Goal: Navigation & Orientation: Find specific page/section

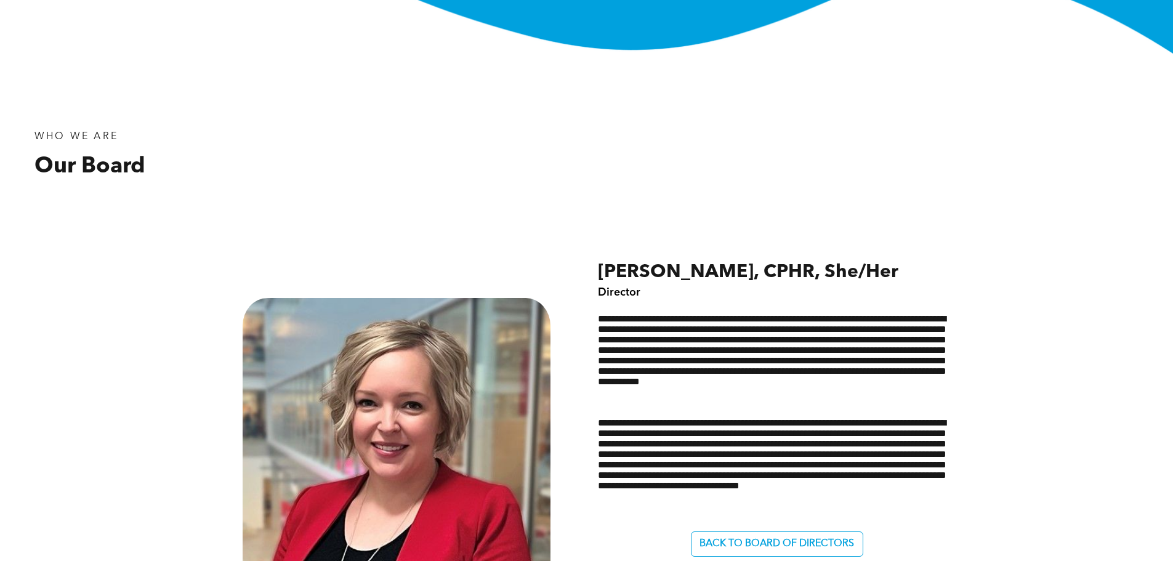
scroll to position [431, 0]
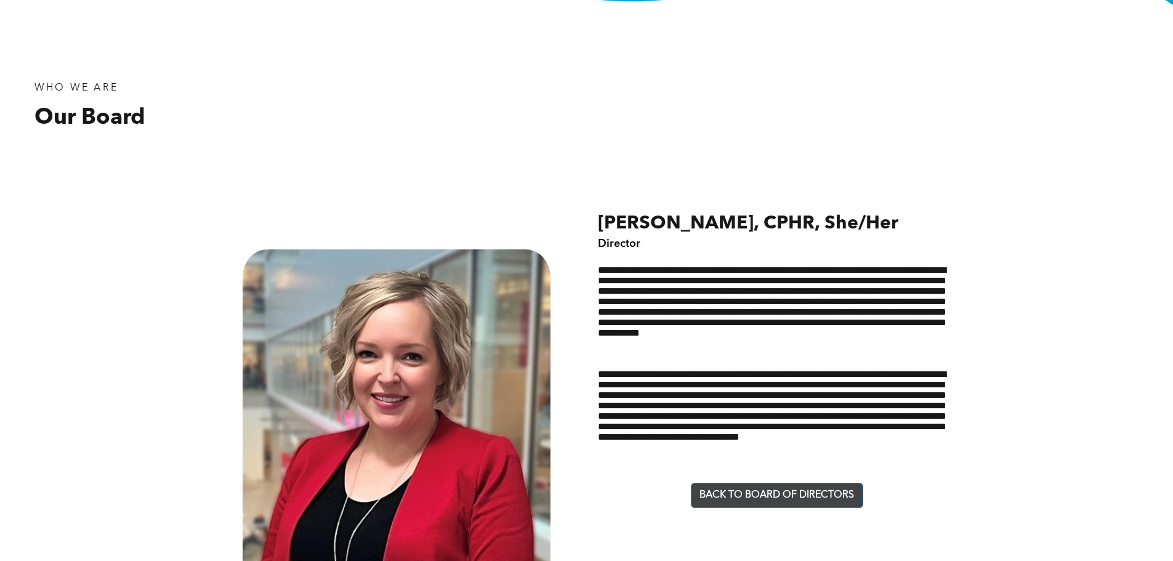
click at [773, 495] on span "BACK TO BOARD OF DIRECTORS" at bounding box center [776, 495] width 155 height 12
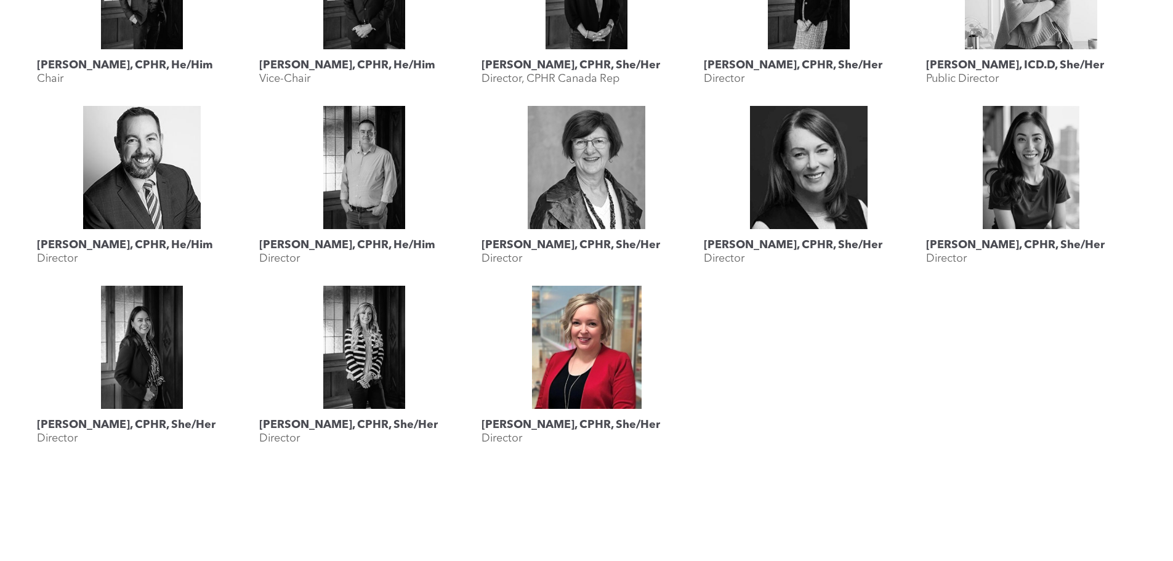
scroll to position [677, 0]
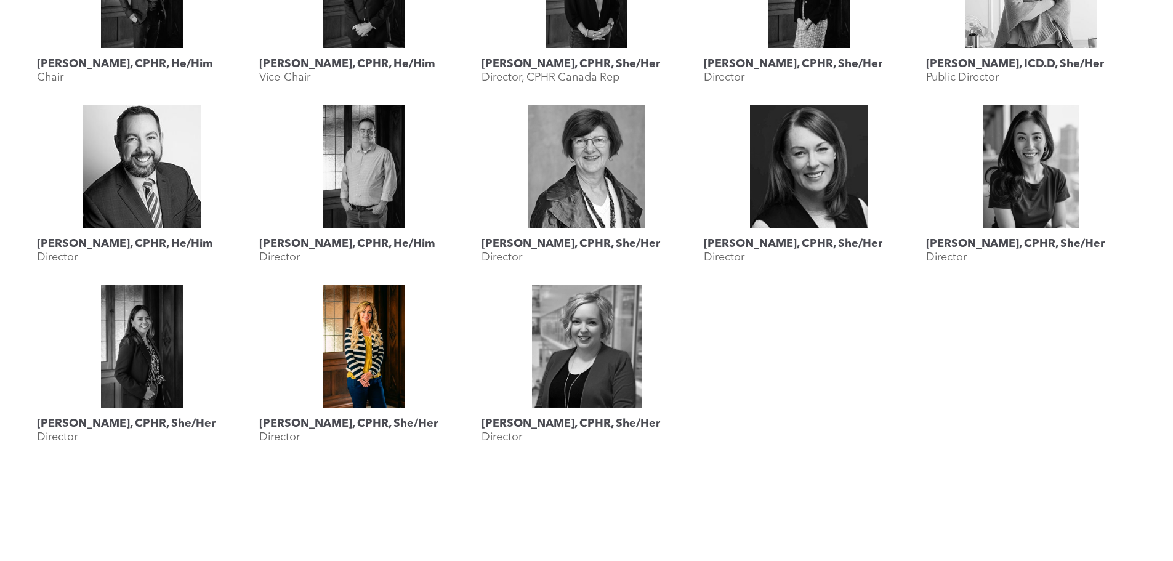
click at [366, 350] on link "Megan Vaughan, CPHR, She/Her" at bounding box center [364, 345] width 210 height 123
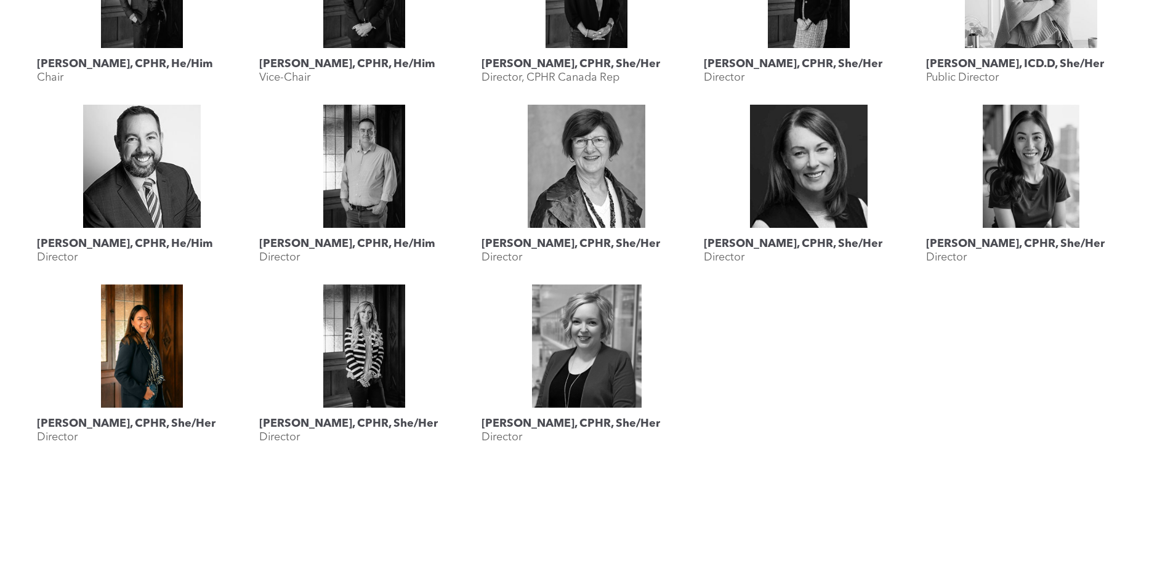
click at [134, 354] on link "Katherine Salucop, CPHR, She/Her" at bounding box center [142, 345] width 210 height 123
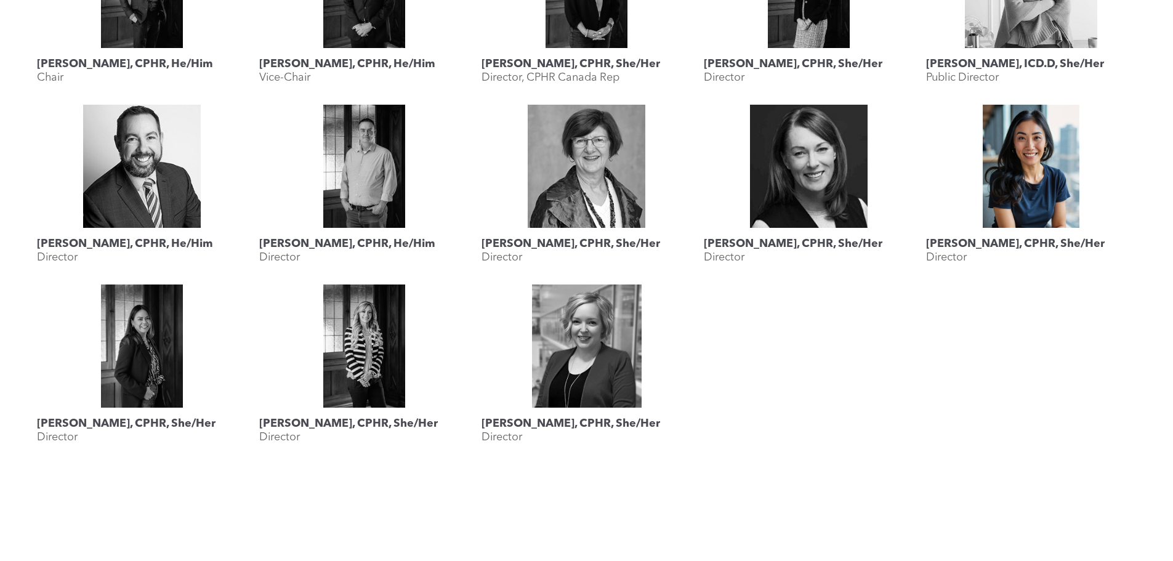
click at [1029, 172] on link "Rebecca Lee, CPHR, She/Her" at bounding box center [1031, 166] width 210 height 123
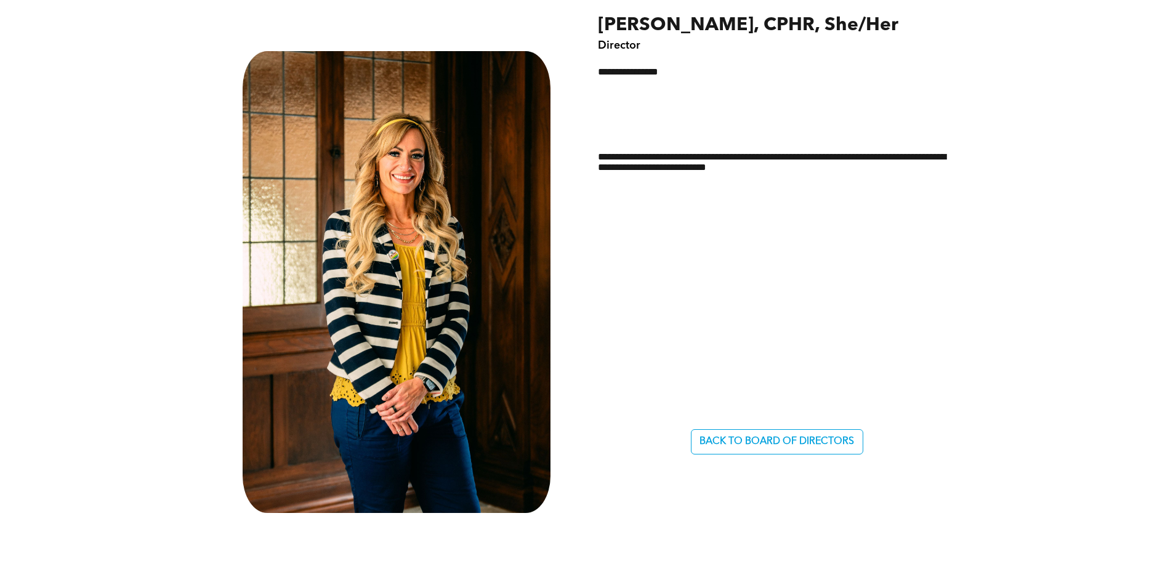
scroll to position [554, 0]
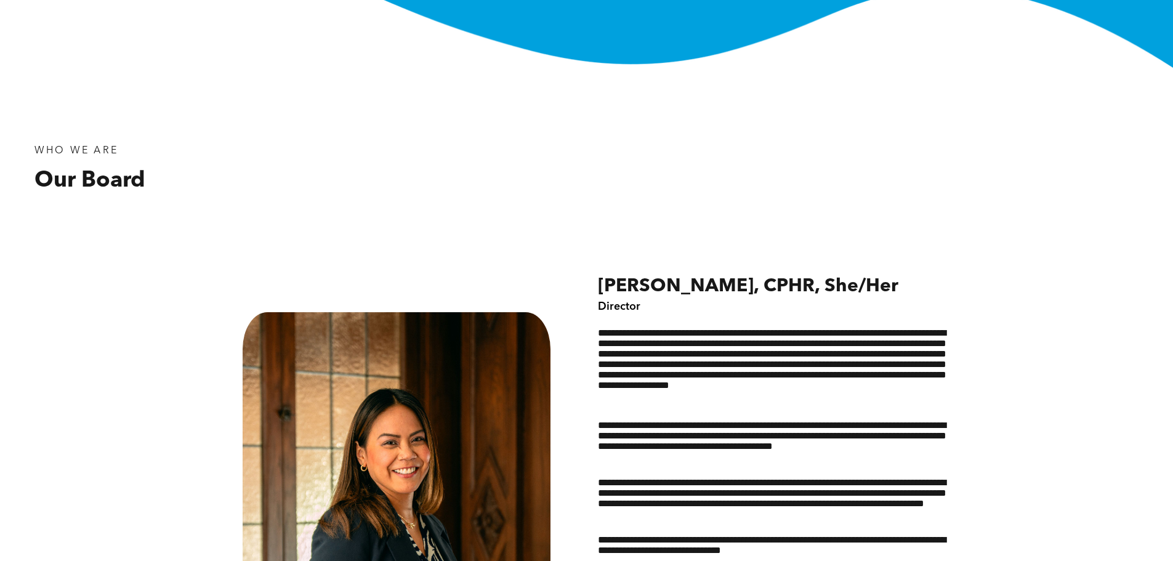
scroll to position [493, 0]
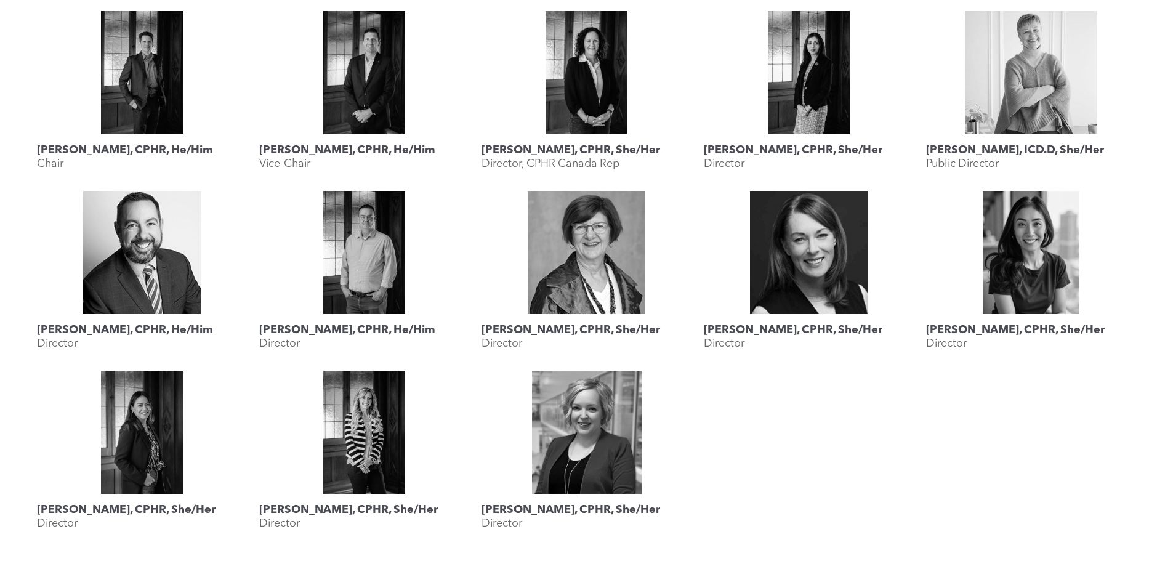
scroll to position [1170, 0]
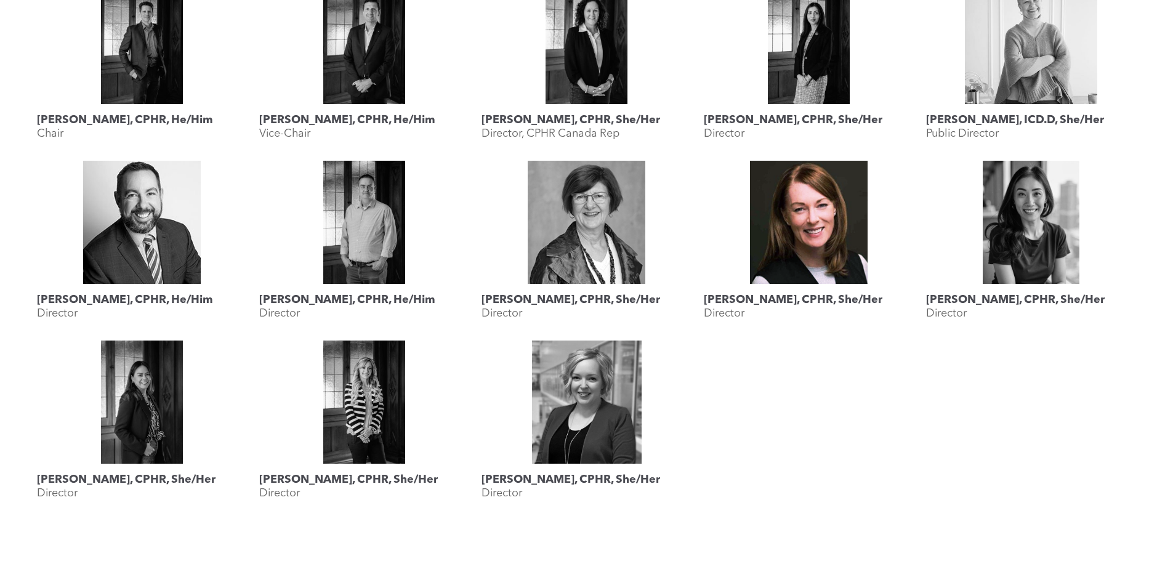
click at [795, 247] on link at bounding box center [809, 222] width 210 height 123
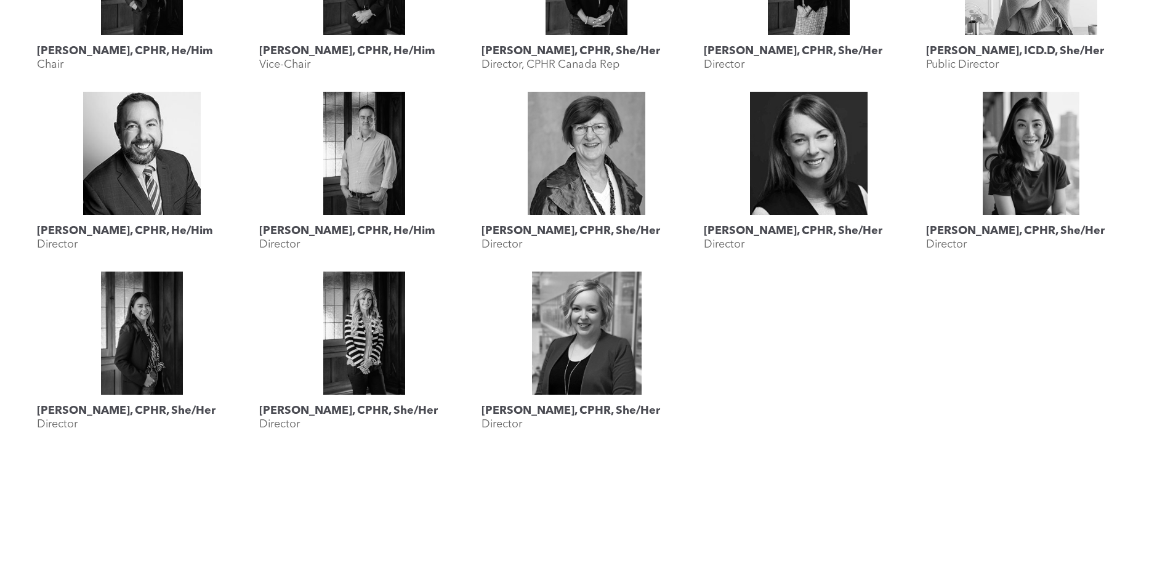
scroll to position [1170, 0]
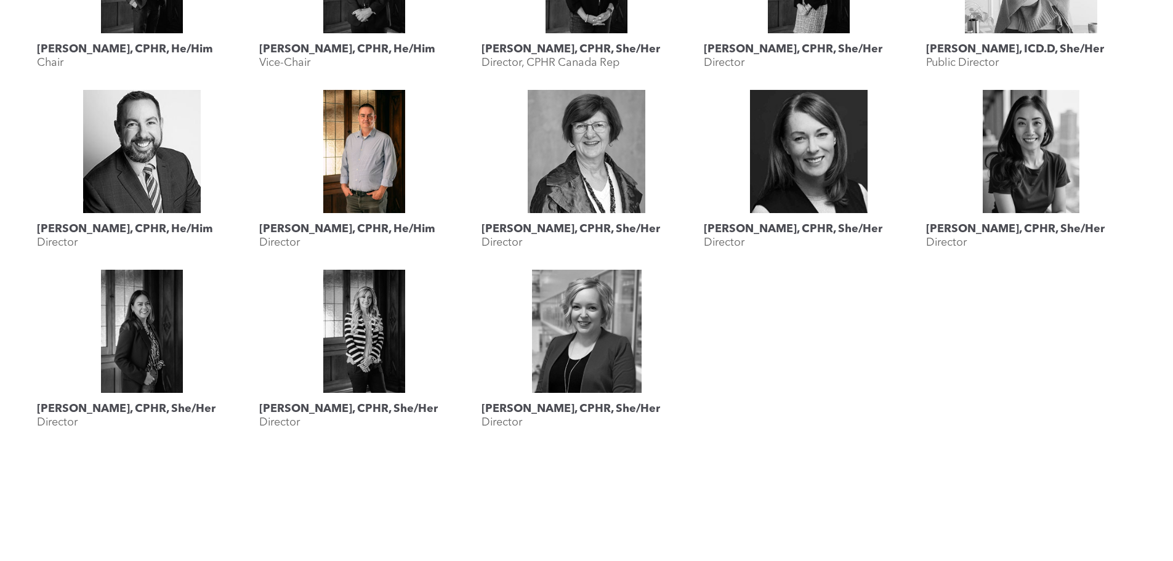
click at [343, 164] on link at bounding box center [364, 151] width 210 height 123
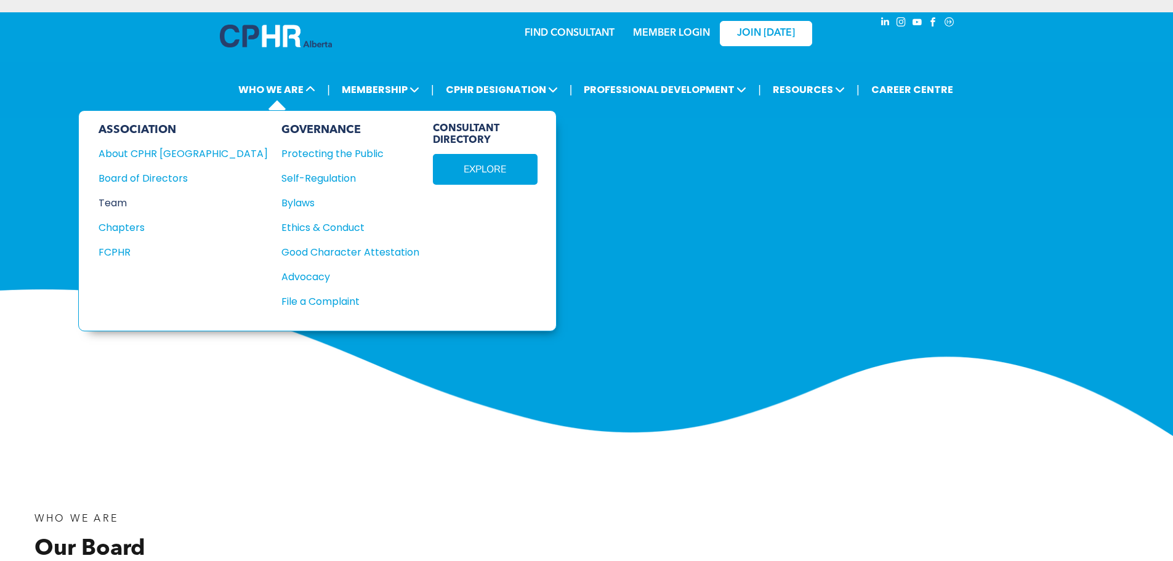
click at [113, 200] on div "Team" at bounding box center [175, 202] width 153 height 15
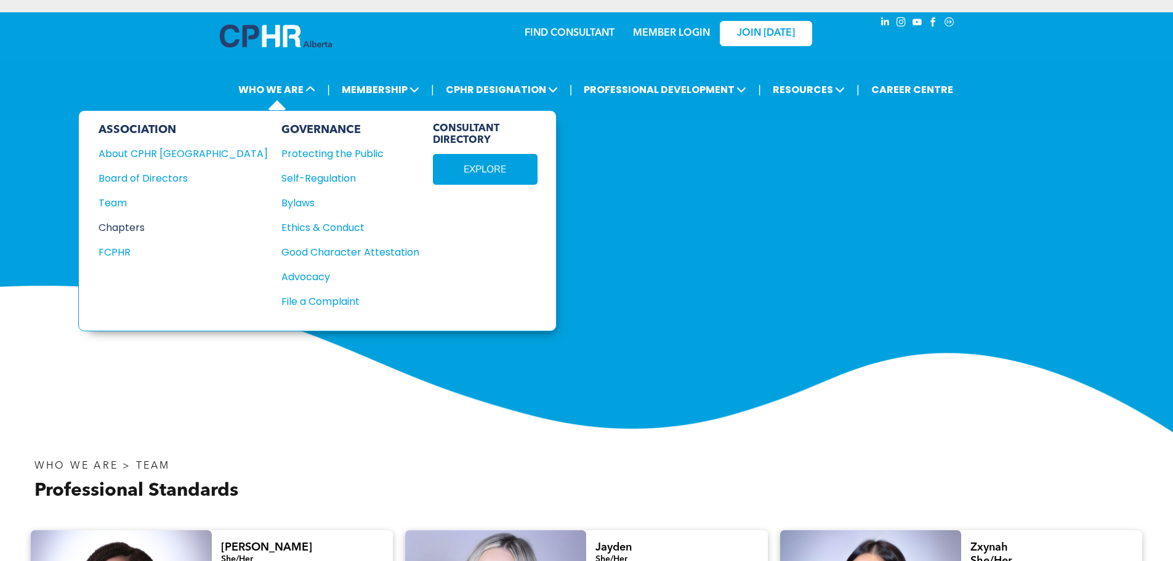
click at [121, 228] on div "Chapters" at bounding box center [175, 227] width 153 height 15
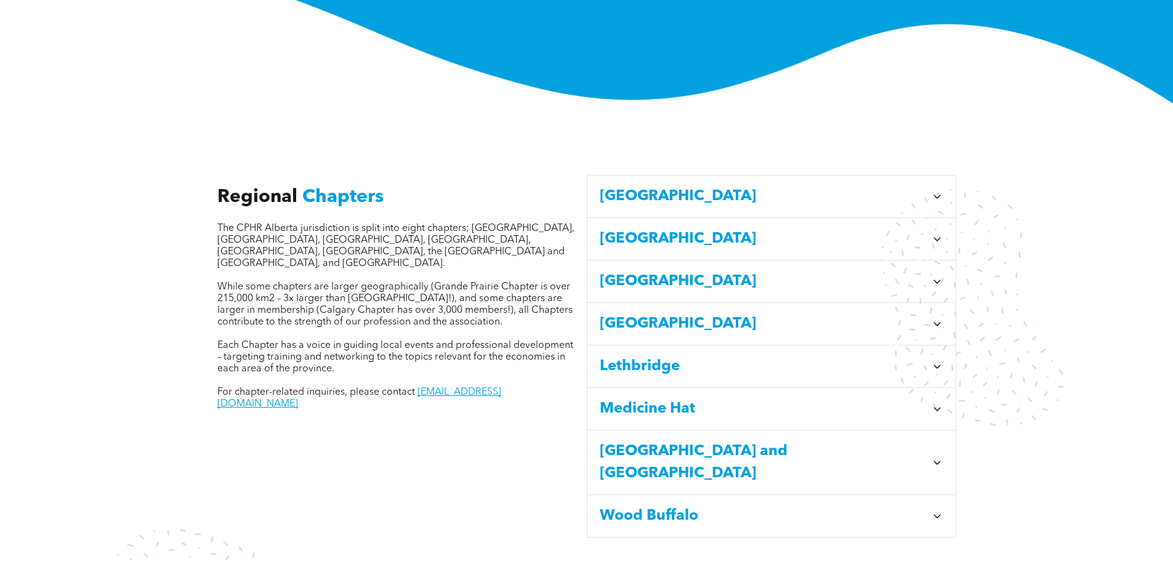
scroll to position [369, 0]
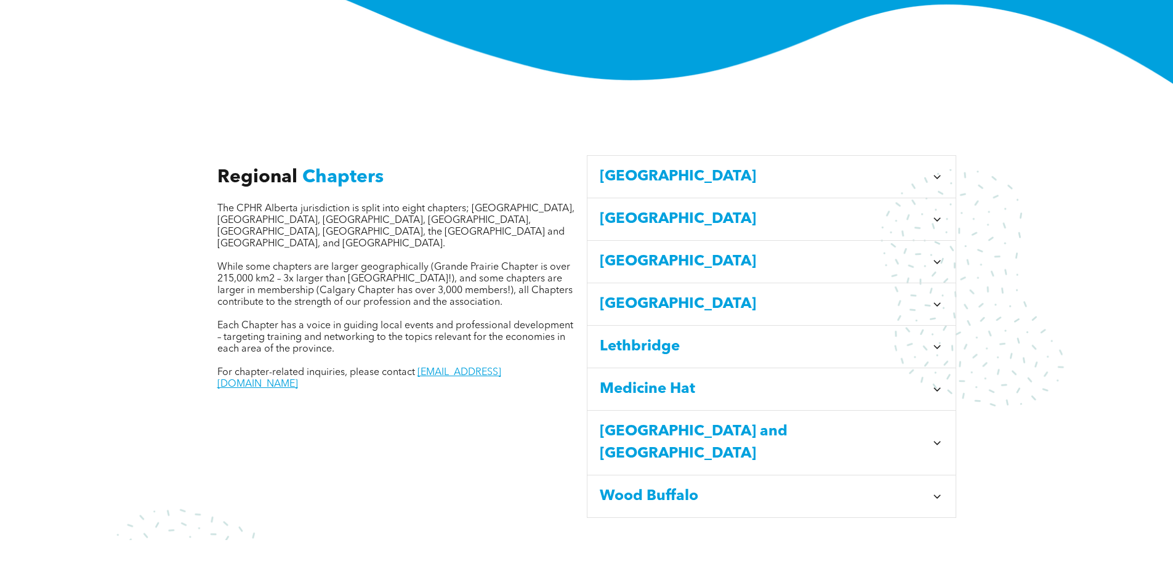
click at [939, 340] on icon at bounding box center [937, 346] width 12 height 12
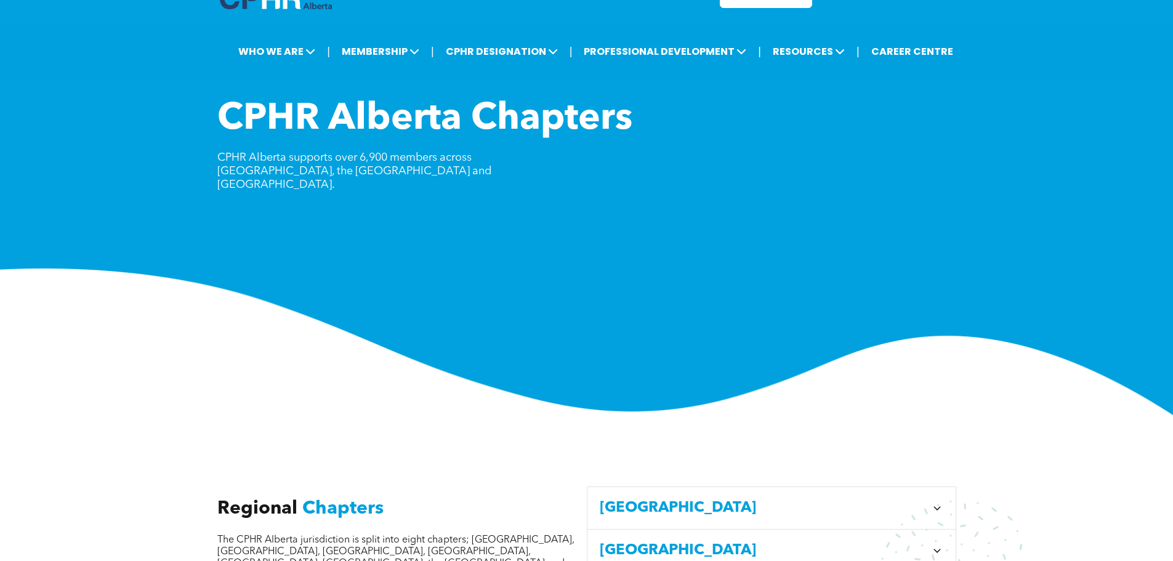
scroll to position [0, 0]
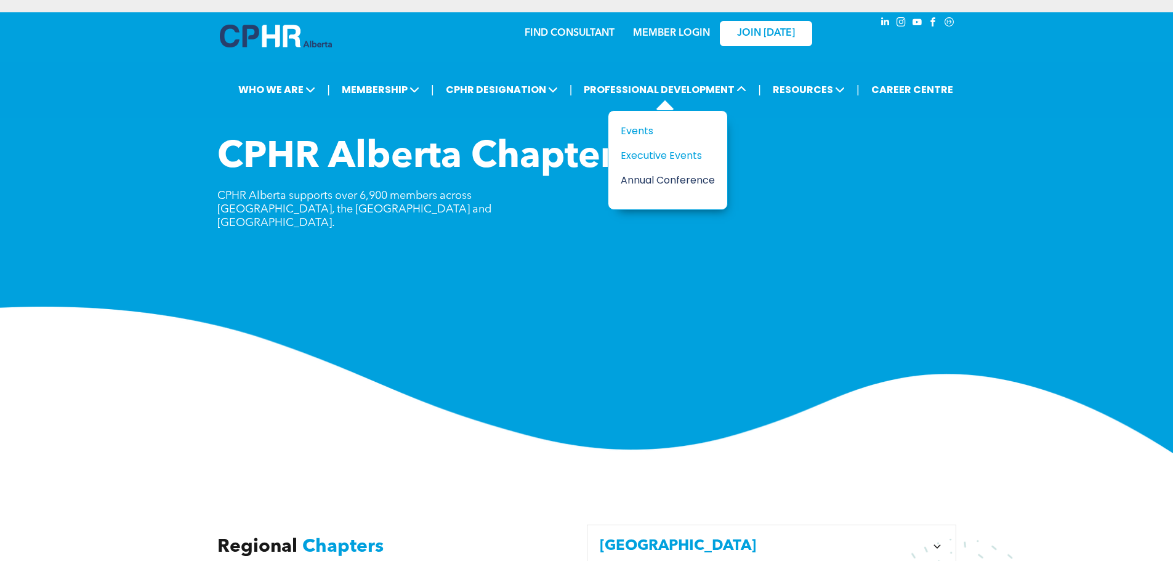
click at [646, 174] on div "Annual Conference" at bounding box center [663, 179] width 85 height 15
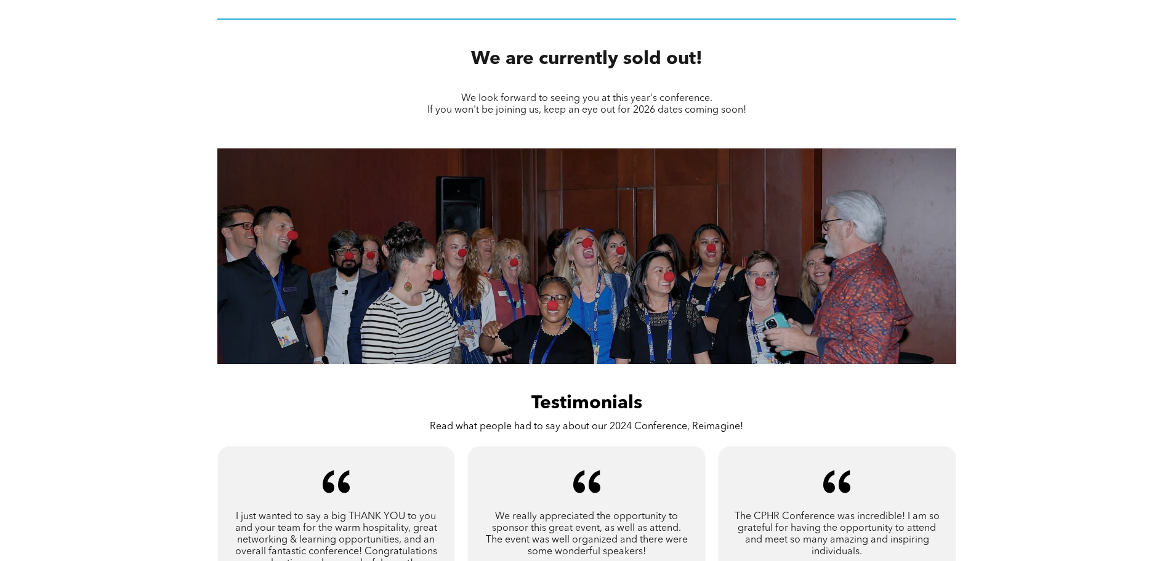
scroll to position [546, 0]
